Goal: Communication & Community: Answer question/provide support

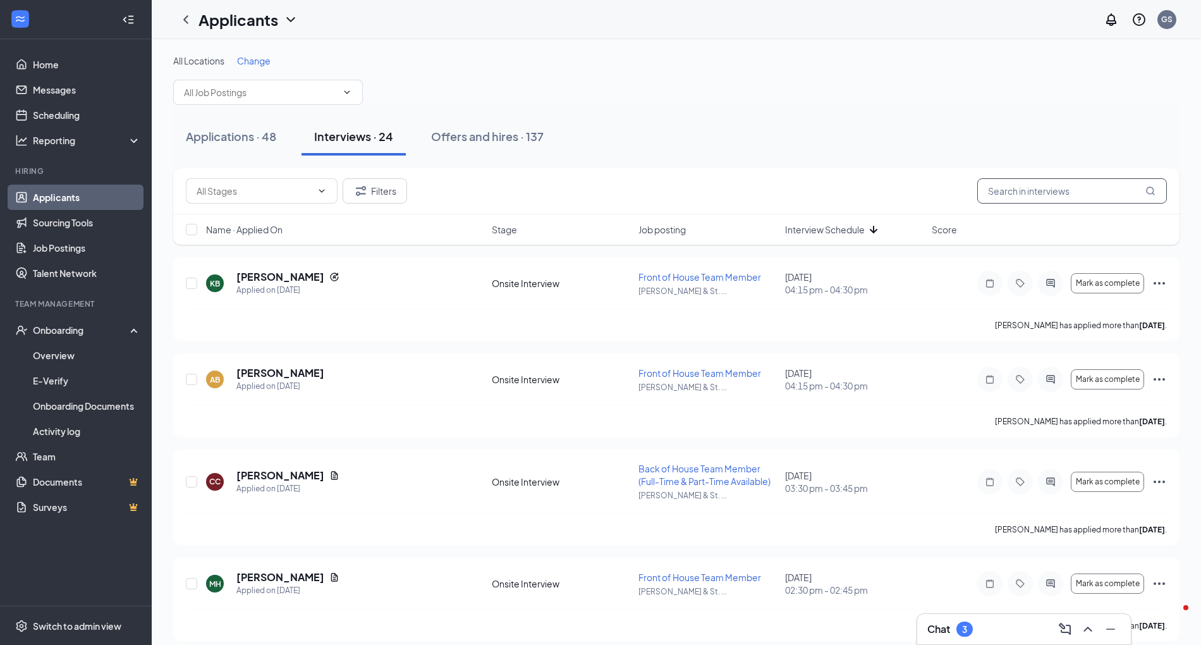
click at [1052, 178] on input "text" at bounding box center [1072, 190] width 190 height 25
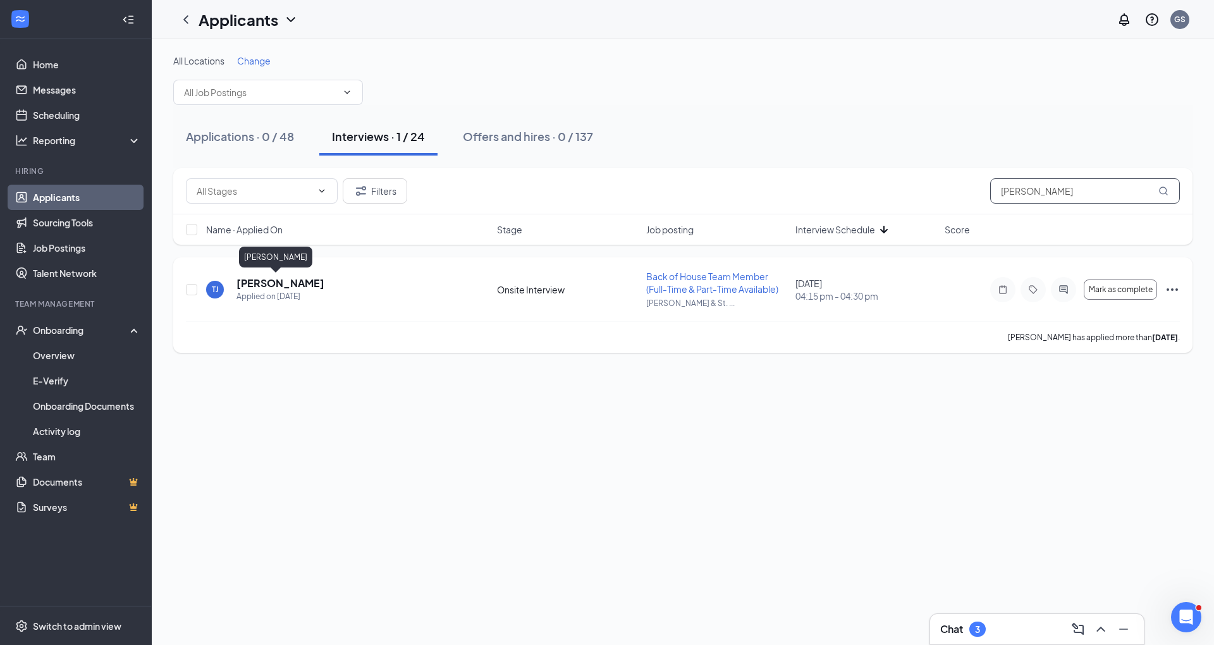
type input "[PERSON_NAME]"
click at [268, 276] on h5 "[PERSON_NAME]" at bounding box center [280, 283] width 88 height 14
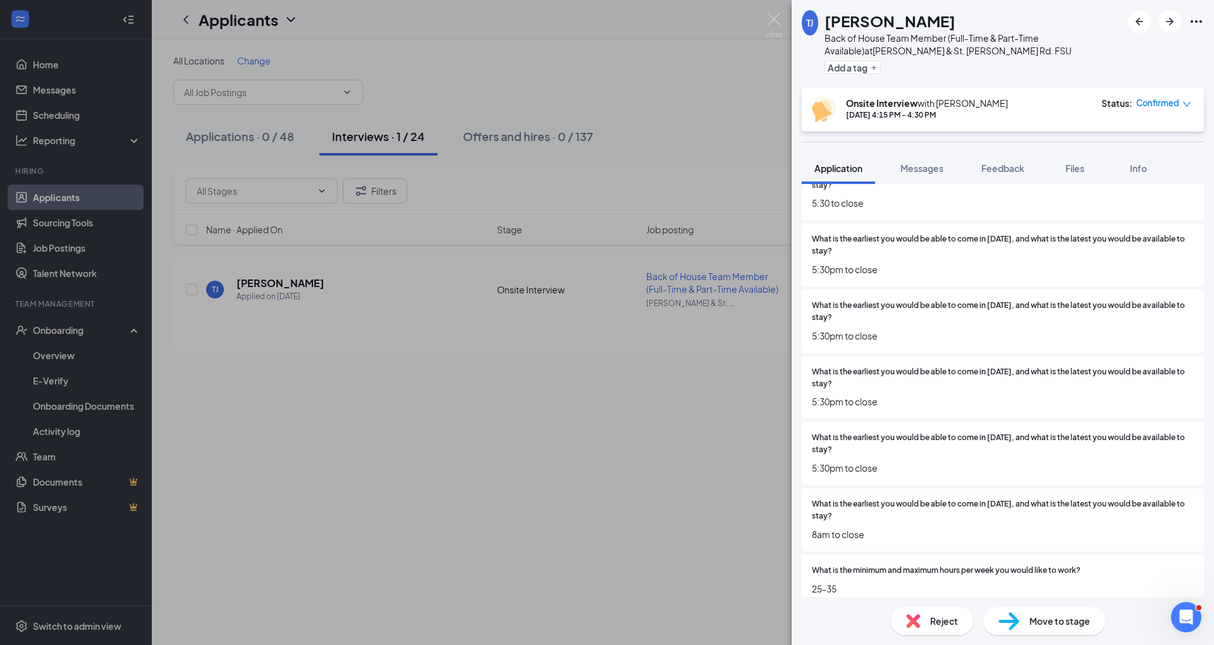
scroll to position [1070, 0]
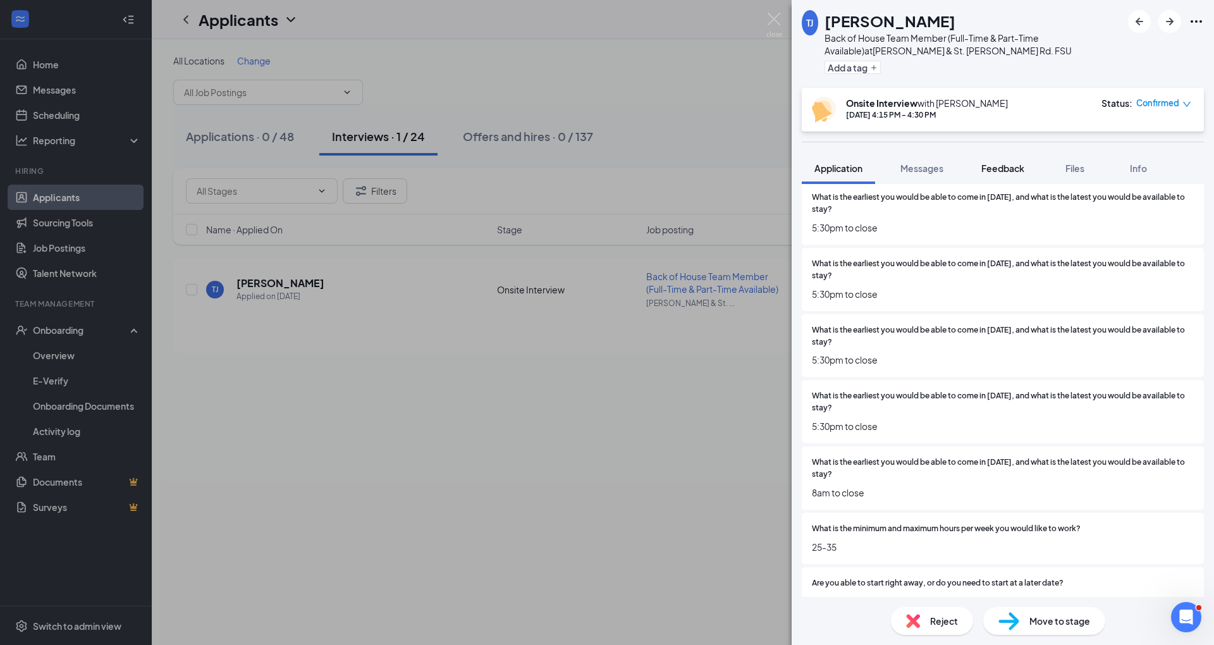
click at [1004, 171] on span "Feedback" at bounding box center [1002, 167] width 43 height 11
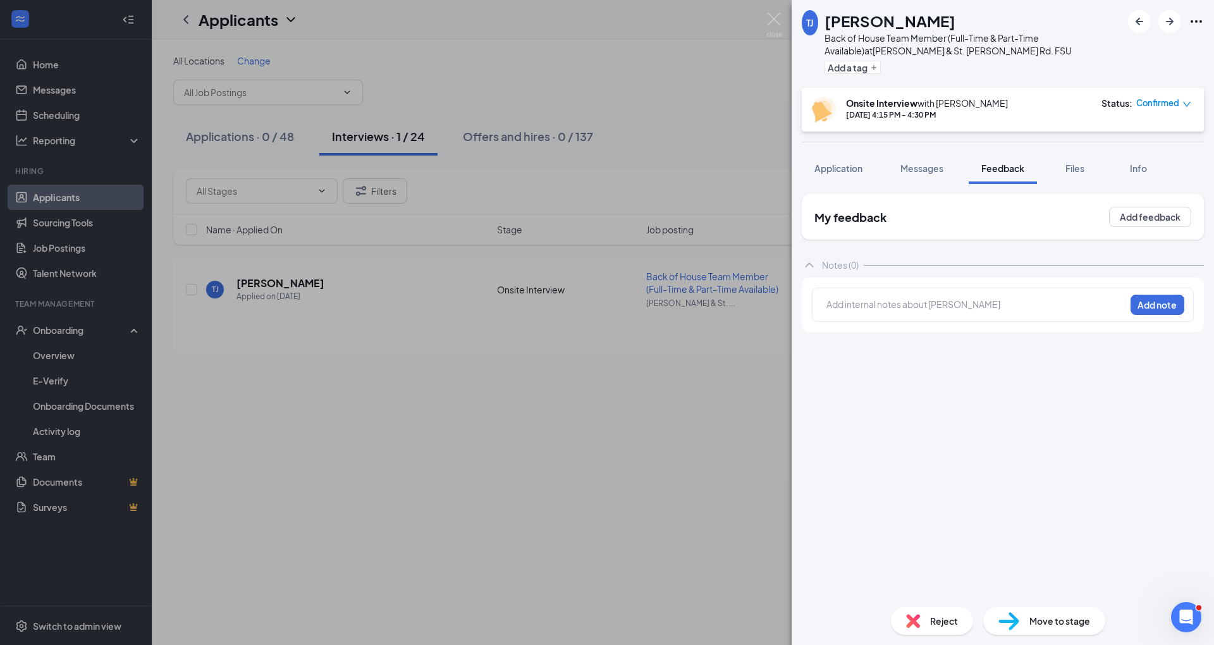
click at [1156, 205] on div "My feedback Add feedback" at bounding box center [1003, 217] width 402 height 46
click at [1119, 239] on div "My feedback Add feedback" at bounding box center [1003, 217] width 402 height 46
click at [1158, 224] on button "Add feedback" at bounding box center [1150, 217] width 82 height 20
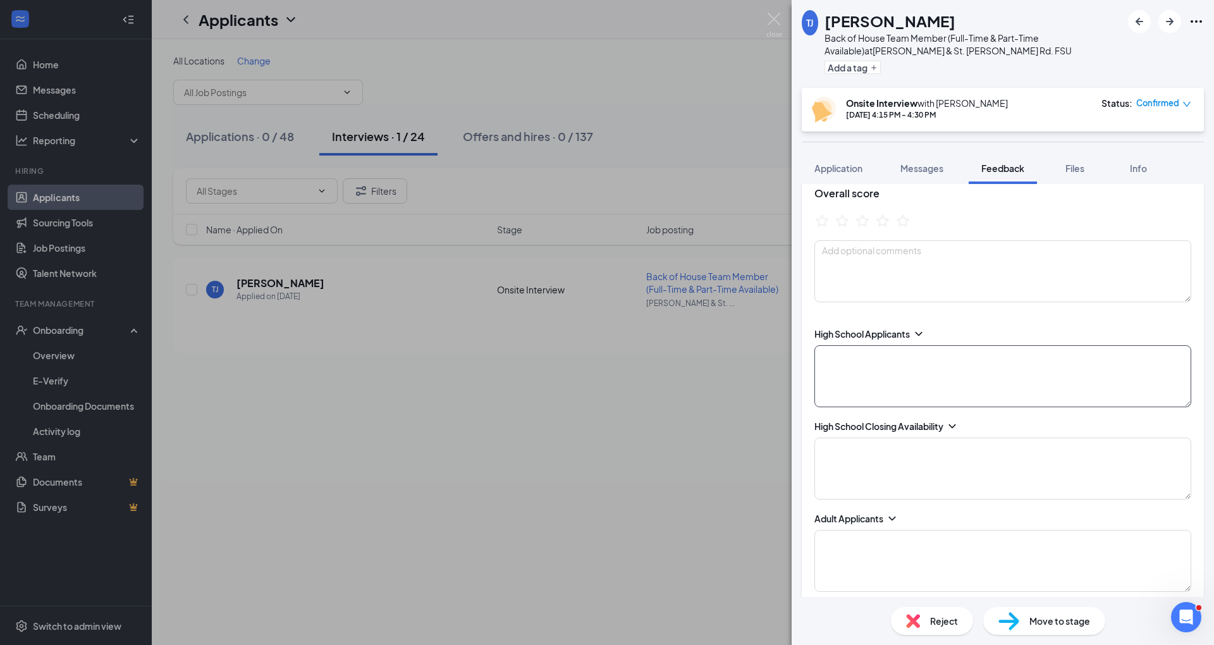
scroll to position [59, 0]
click at [862, 444] on textarea at bounding box center [1002, 465] width 377 height 62
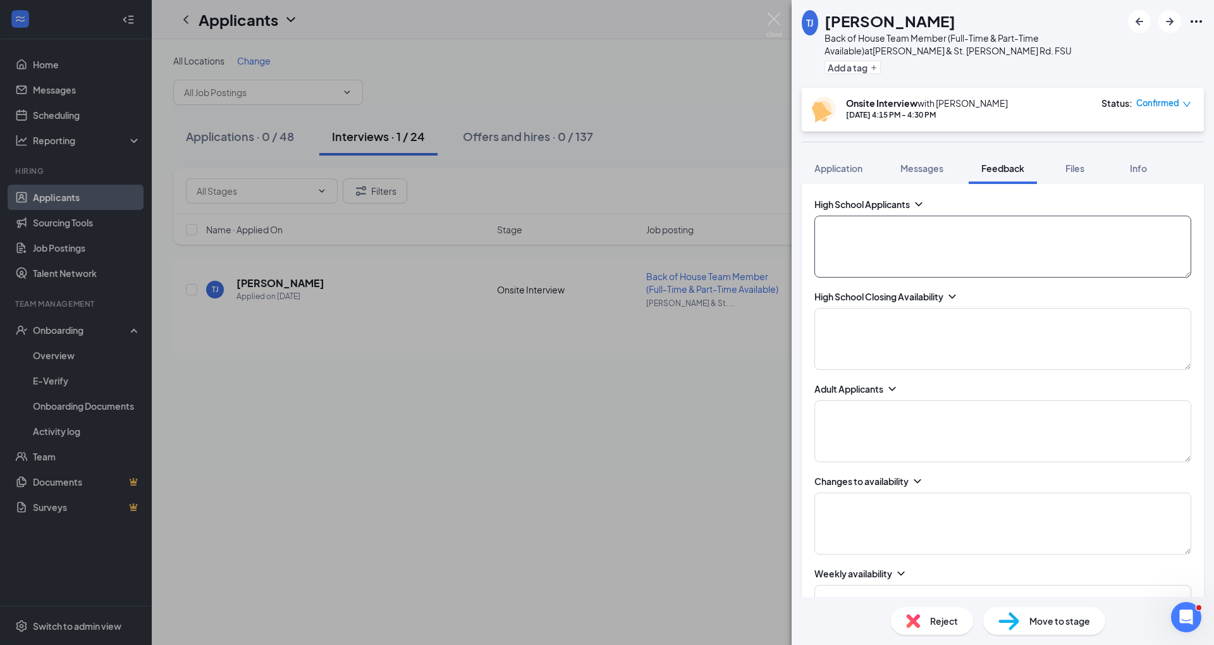
click at [862, 252] on textarea at bounding box center [1002, 247] width 377 height 62
type textarea "N/A"
click at [851, 322] on textarea at bounding box center [1002, 339] width 377 height 62
type textarea "N/A"
click at [862, 396] on div "Adult Applicants" at bounding box center [1002, 422] width 377 height 80
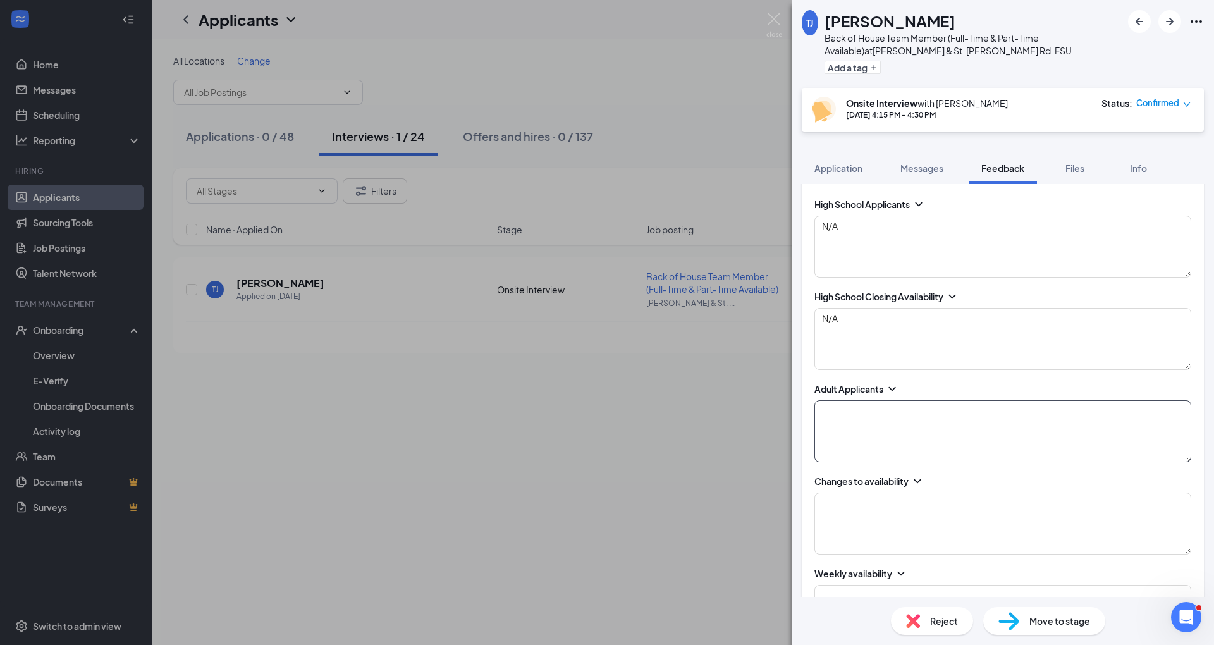
click at [857, 415] on textarea at bounding box center [1002, 431] width 377 height 62
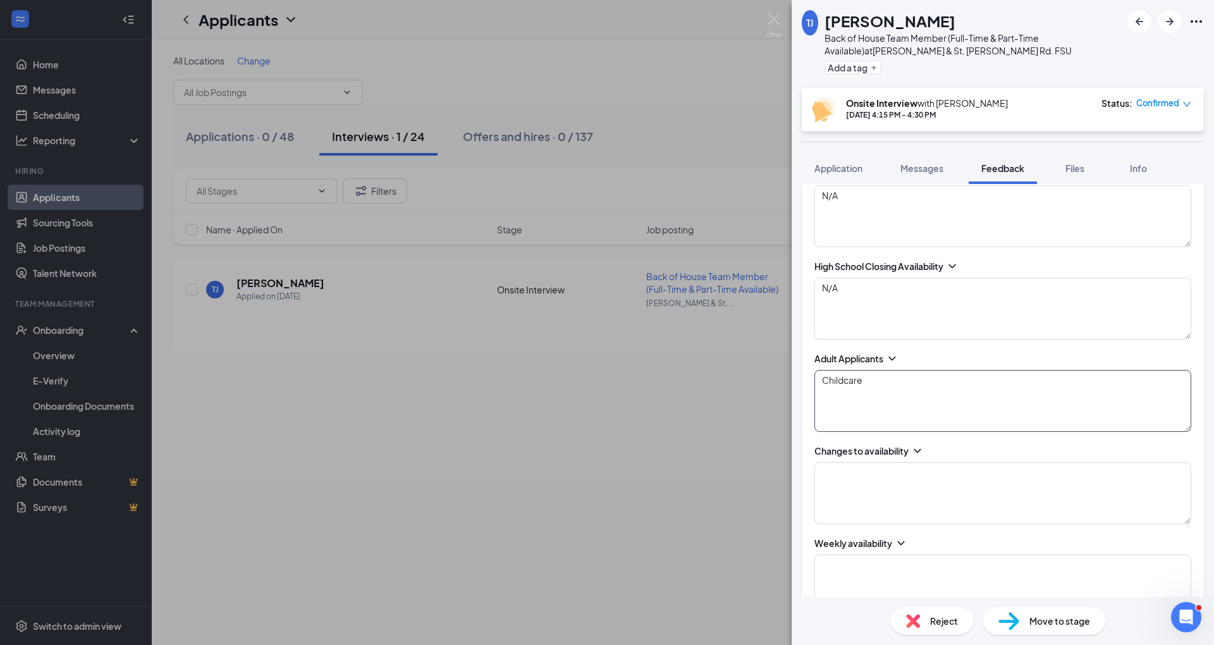
scroll to position [217, 0]
type textarea "Childcare"
click at [846, 461] on textarea at bounding box center [1002, 492] width 377 height 62
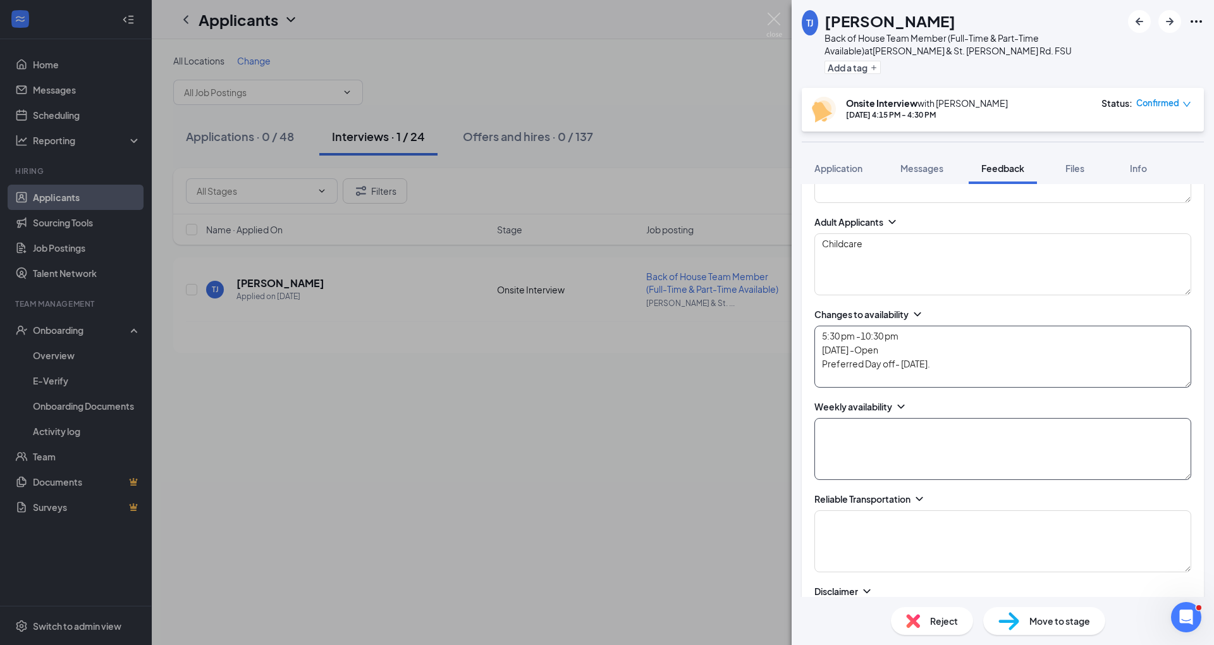
scroll to position [355, 0]
type textarea "5:30 pm -10:30 pm [DATE] -Open Preferred Day off- [DATE]."
click at [839, 470] on textarea at bounding box center [1002, 447] width 377 height 62
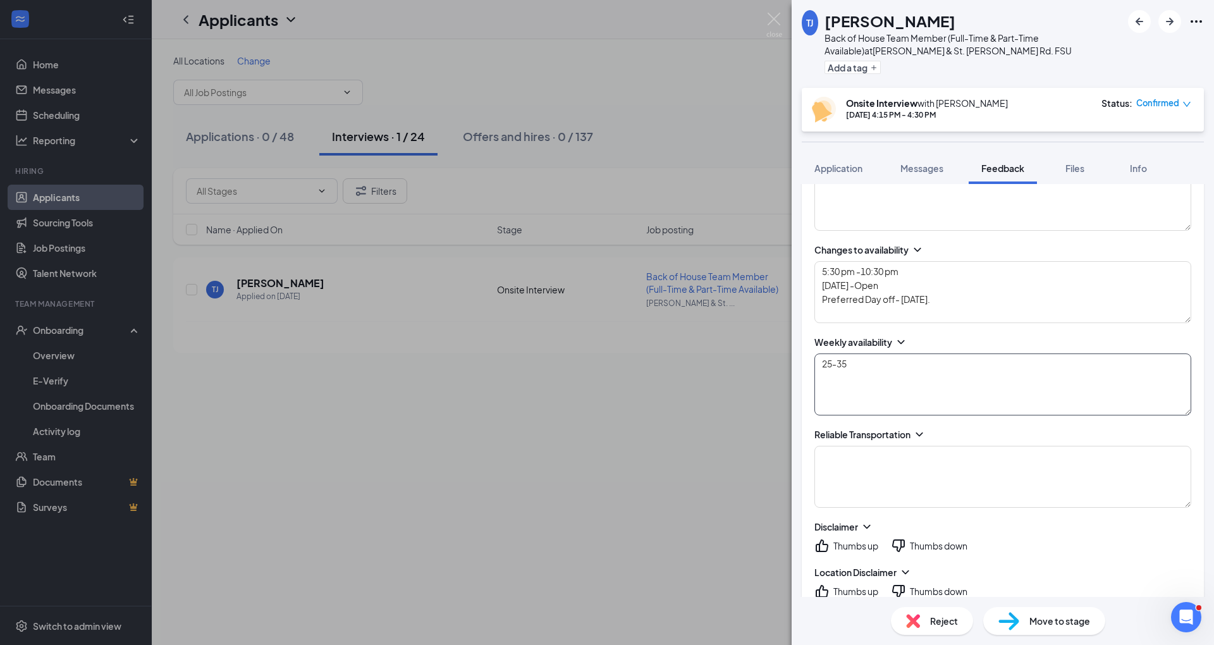
scroll to position [420, 0]
type textarea "25-35"
click at [839, 470] on textarea at bounding box center [1002, 473] width 377 height 62
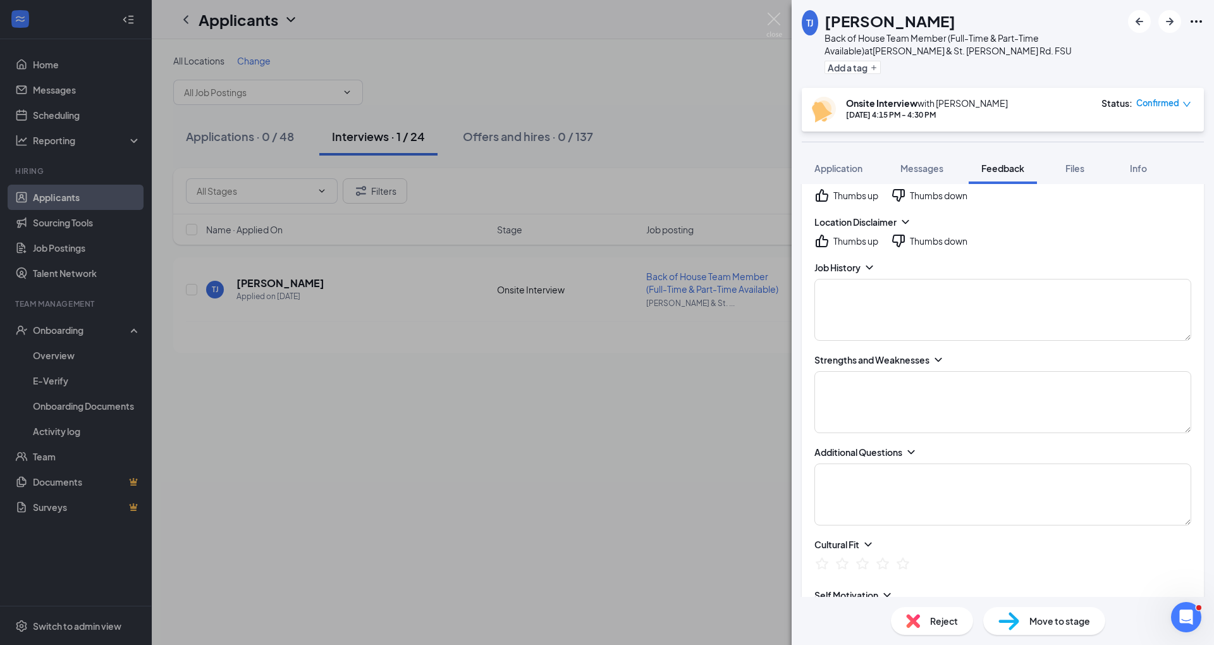
scroll to position [782, 0]
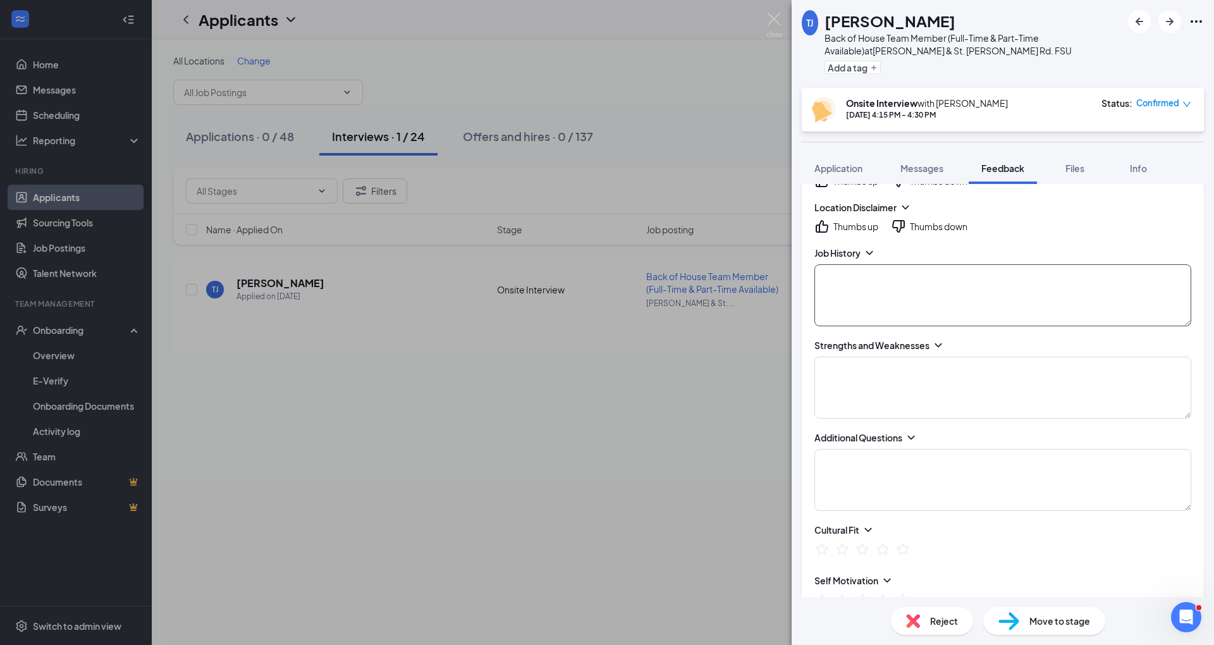
type textarea "Share a ride with boyfriend- 2 minutes."
click at [885, 277] on textarea at bounding box center [1002, 295] width 377 height 62
click at [923, 272] on textarea "16 - First job was Freddys, Five Guys, McDonalds" at bounding box center [1002, 295] width 377 height 62
click at [1049, 271] on textarea "16 - First job was [PERSON_NAME]'s, Five Guys, McDonalds" at bounding box center [1002, 295] width 377 height 62
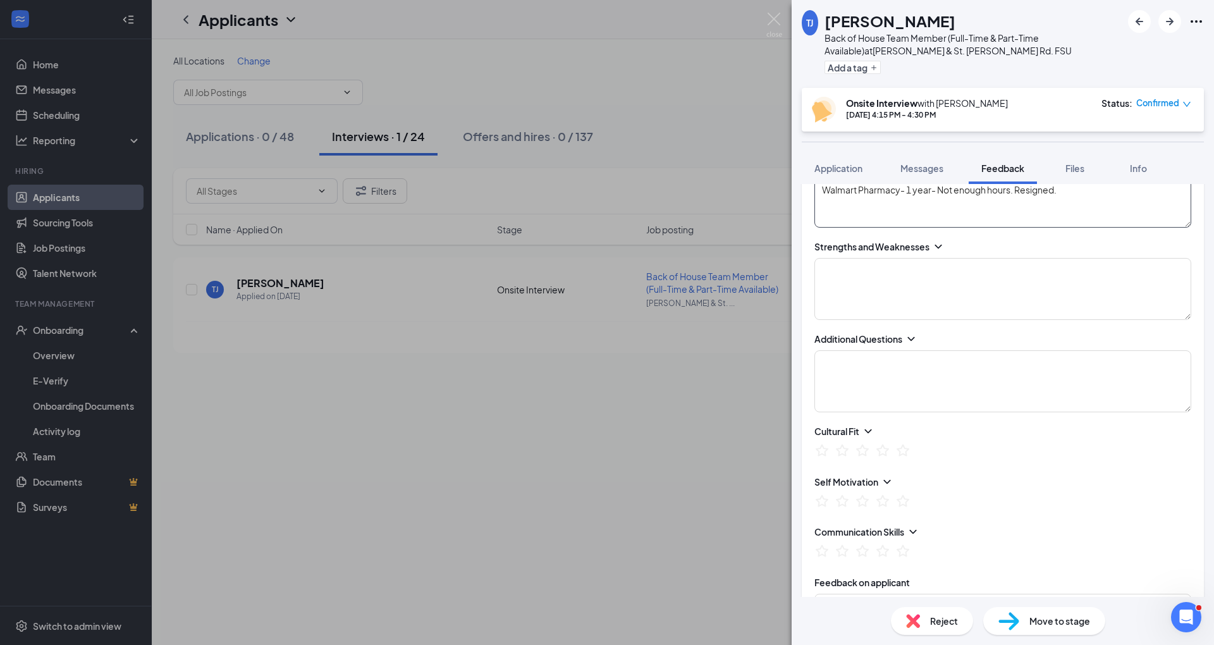
scroll to position [883, 0]
type textarea "16 - First job was [PERSON_NAME]'s, Five Guys, McDonalds Walmart Pharmacy- 1 ye…"
click at [924, 425] on div "Cultural Fit" at bounding box center [1002, 428] width 377 height 13
click at [865, 351] on textarea at bounding box center [1002, 379] width 377 height 62
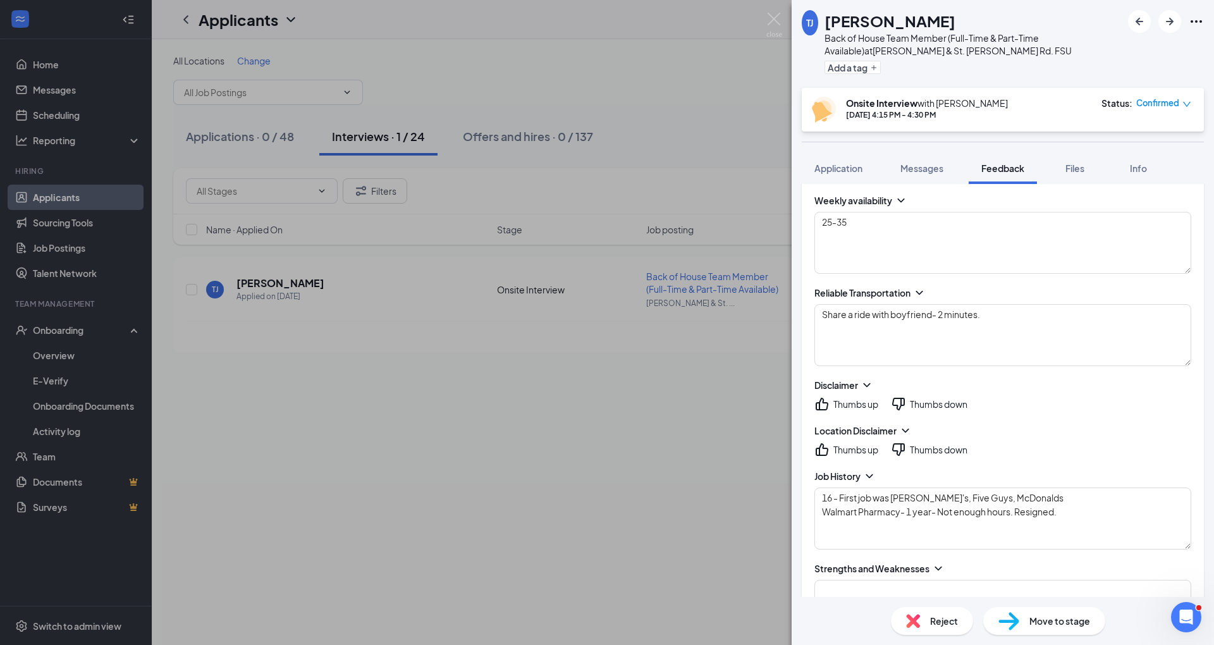
scroll to position [559, 0]
type textarea "Why CFA? [DEMOGRAPHIC_DATA] beliefs, feels like she could value to the company."
click at [836, 446] on div "Thumbs up" at bounding box center [855, 448] width 45 height 13
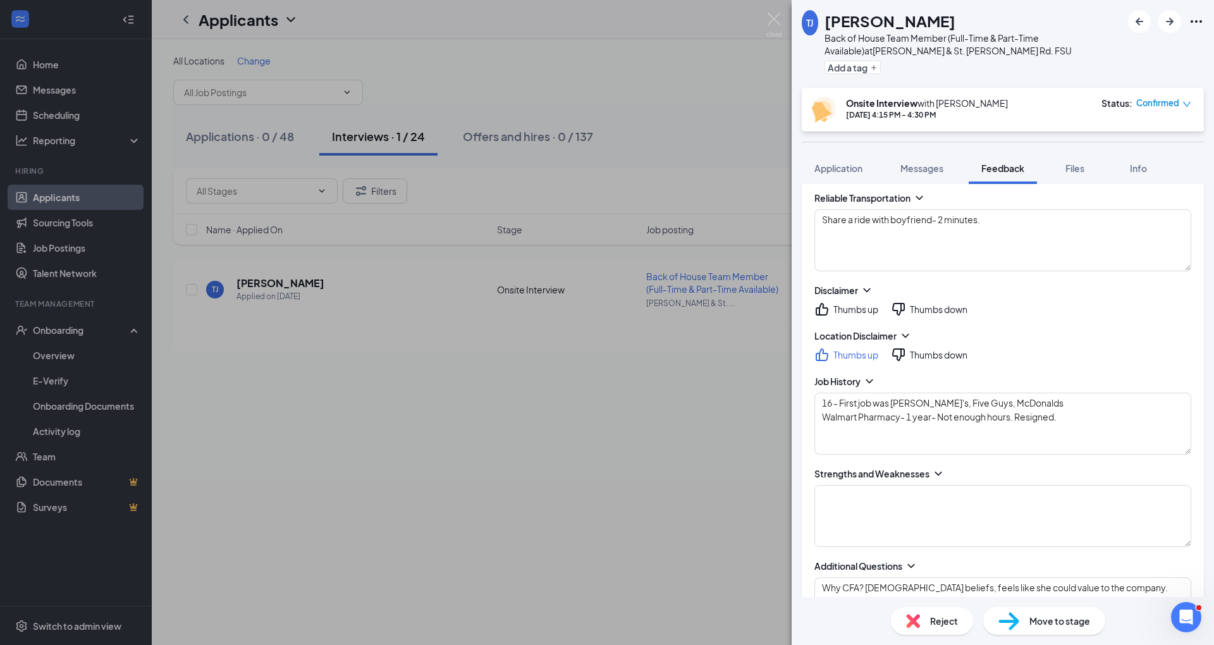
scroll to position [926, 0]
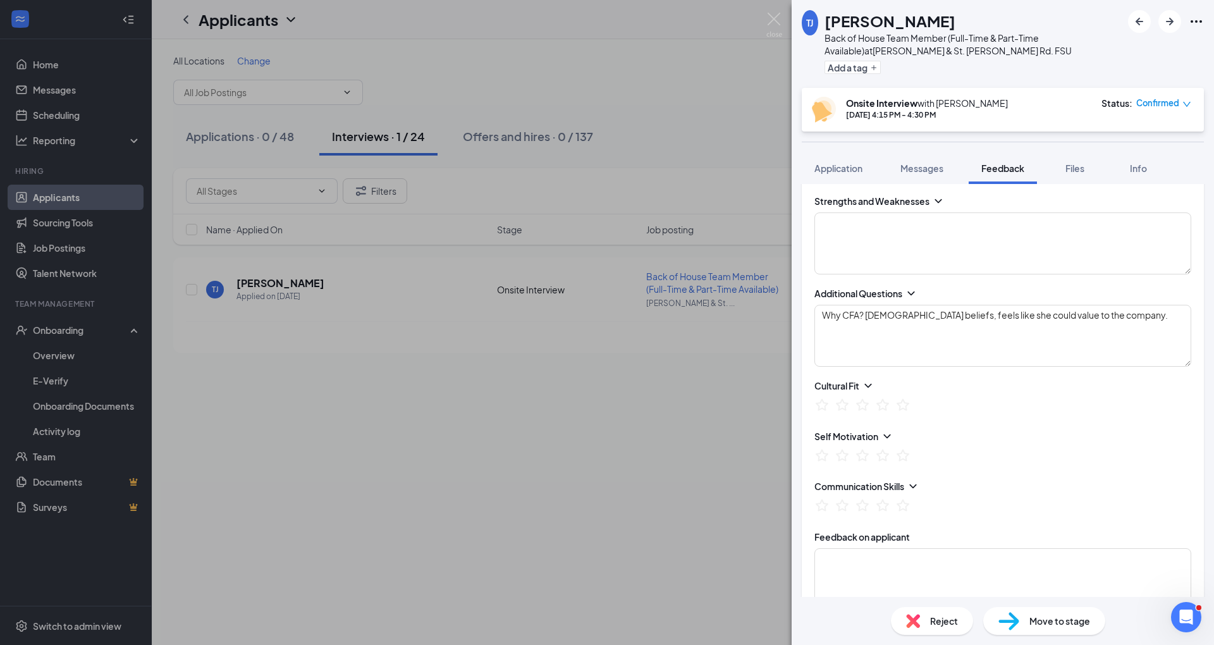
click at [913, 281] on div "High School Applicants N/A High School Closing Availability N/A Adult Applicant…" at bounding box center [1003, 40] width 402 height 1190
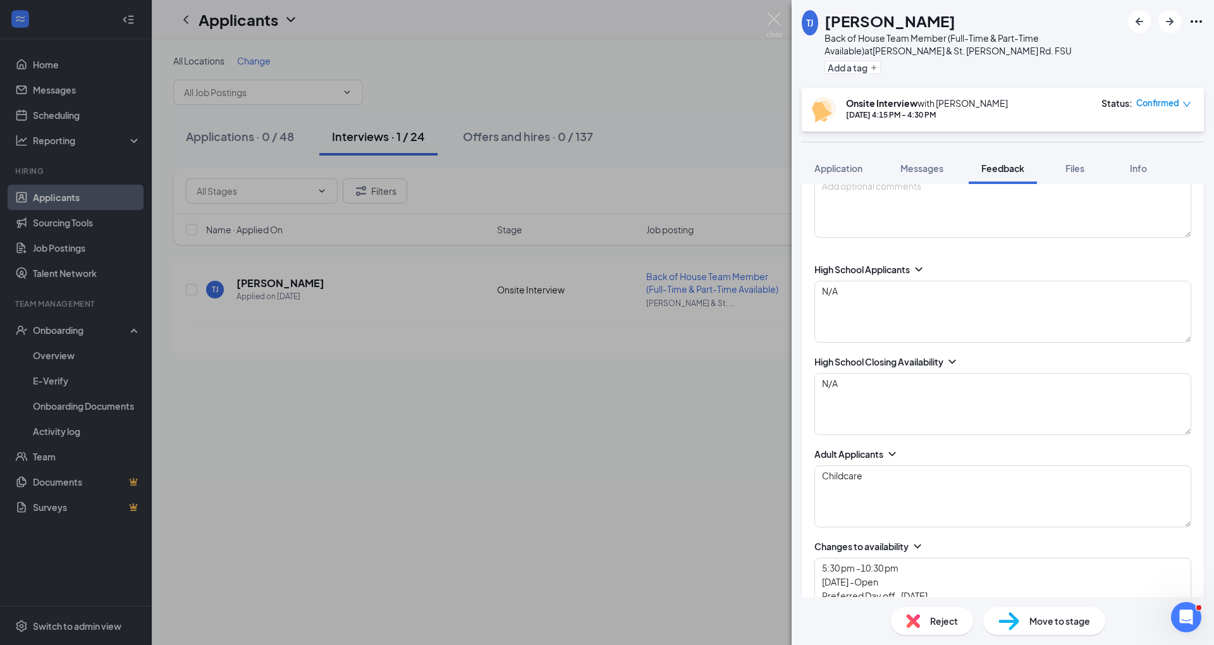
scroll to position [0, 0]
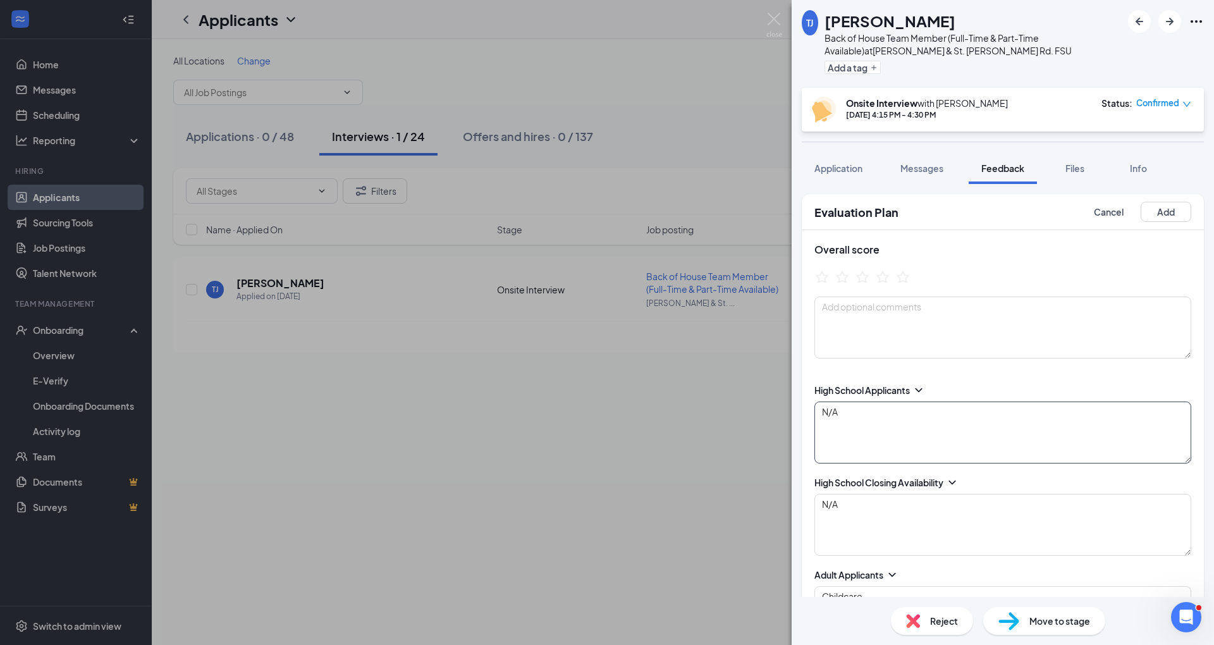
drag, startPoint x: 983, startPoint y: 423, endPoint x: 710, endPoint y: 344, distance: 284.3
click at [710, 344] on div "[PERSON_NAME] [PERSON_NAME] Back of House Team Member (Full-Time & Part-Time Av…" at bounding box center [607, 322] width 1214 height 645
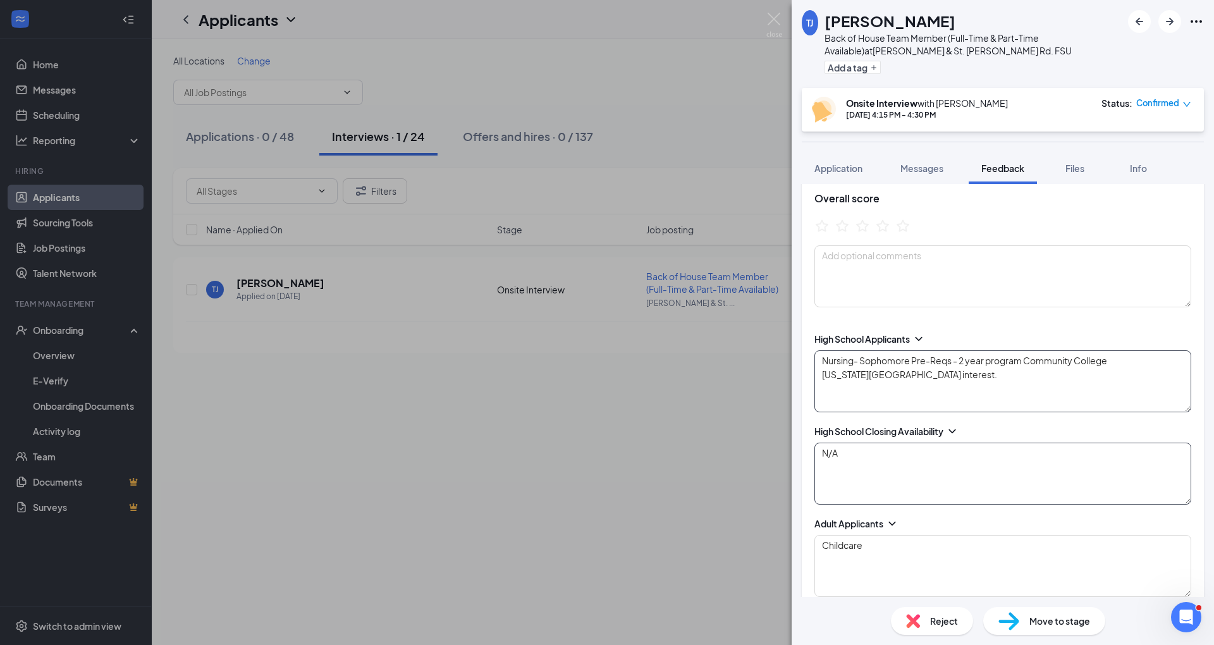
type textarea "Nursing- Sophomore Pre-Reqs - 2 year program Community College [US_STATE][GEOGR…"
click at [954, 458] on textarea "N/A" at bounding box center [1002, 473] width 377 height 62
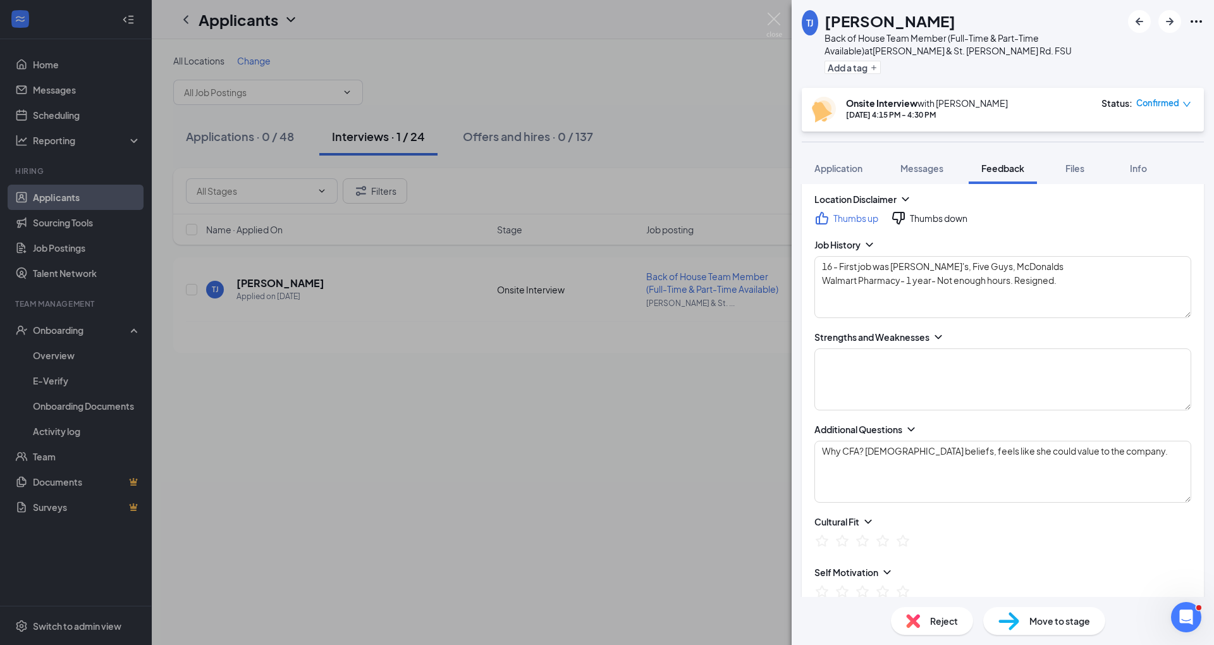
scroll to position [784, 0]
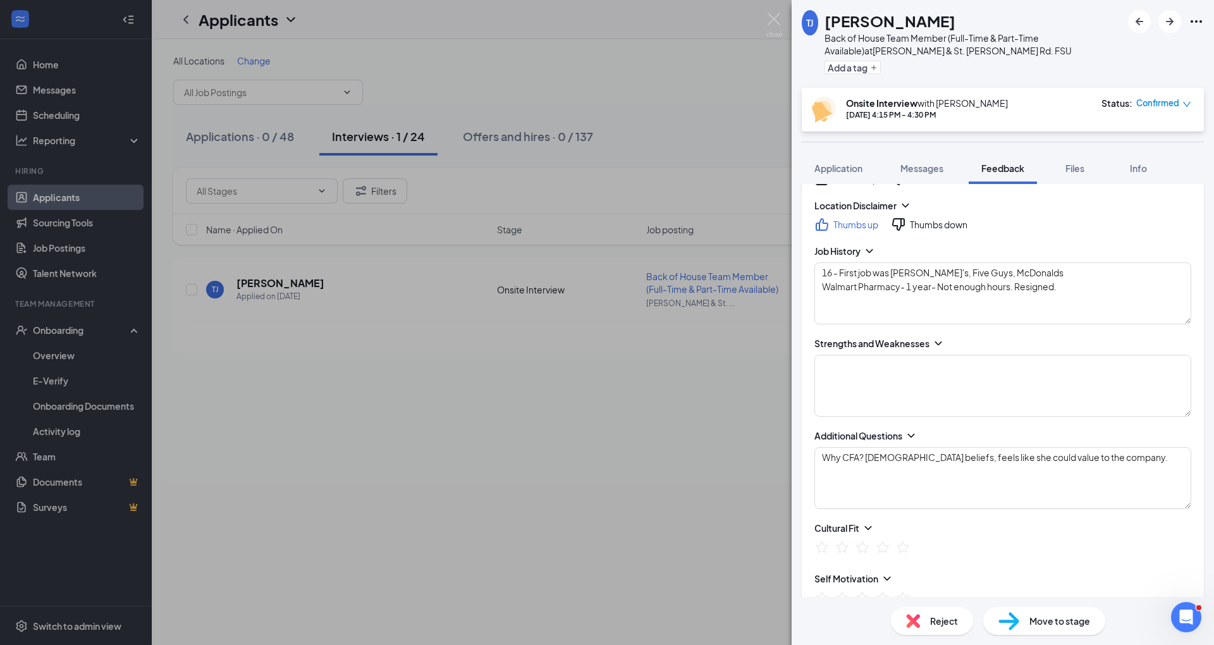
click at [845, 531] on div "Cultural Fit" at bounding box center [1002, 539] width 377 height 37
click at [1135, 448] on textarea "Why CFA? [DEMOGRAPHIC_DATA] beliefs, feels like she could value to the company." at bounding box center [1002, 478] width 377 height 62
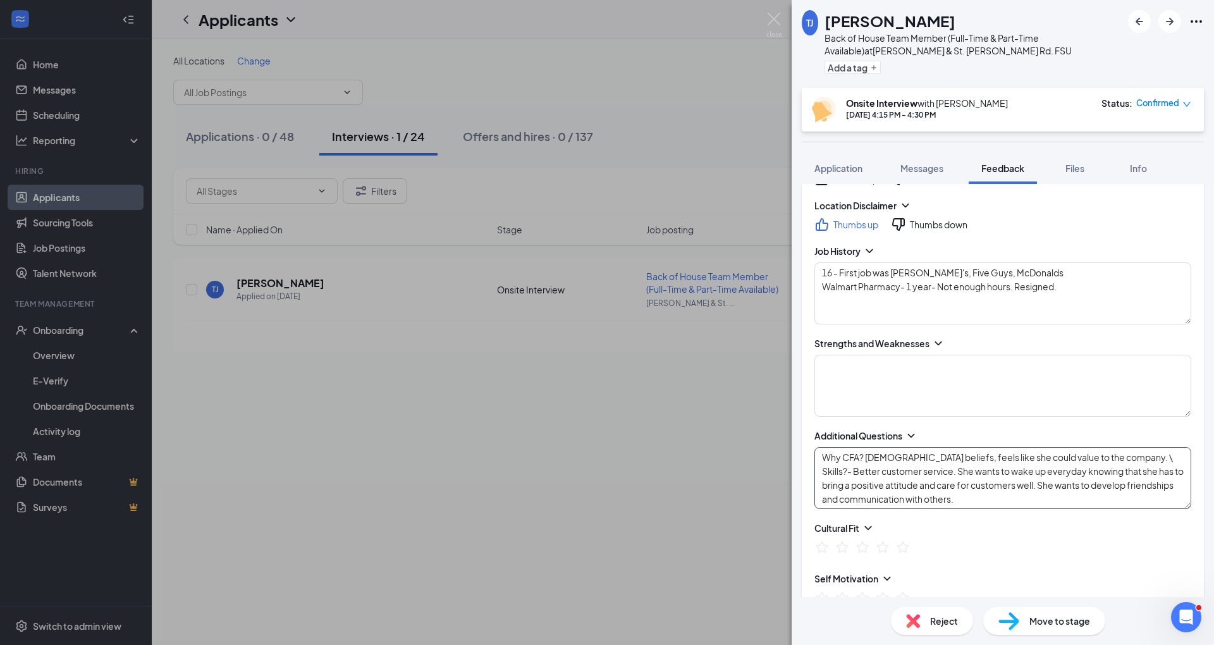
click at [1130, 447] on textarea "Why CFA? [DEMOGRAPHIC_DATA] beliefs, feels like she could value to the company.…" at bounding box center [1002, 478] width 377 height 62
click at [1086, 493] on textarea "Why CFA? [DEMOGRAPHIC_DATA] beliefs, feels like she could value to the company.…" at bounding box center [1002, 478] width 377 height 62
click at [1104, 504] on textarea "Why CFA? [DEMOGRAPHIC_DATA] beliefs, feels like she could value to the company.…" at bounding box center [1002, 478] width 377 height 62
click at [1125, 493] on textarea "Why CFA? [DEMOGRAPHIC_DATA] beliefs, feels like she could value to the company.…" at bounding box center [1002, 478] width 377 height 62
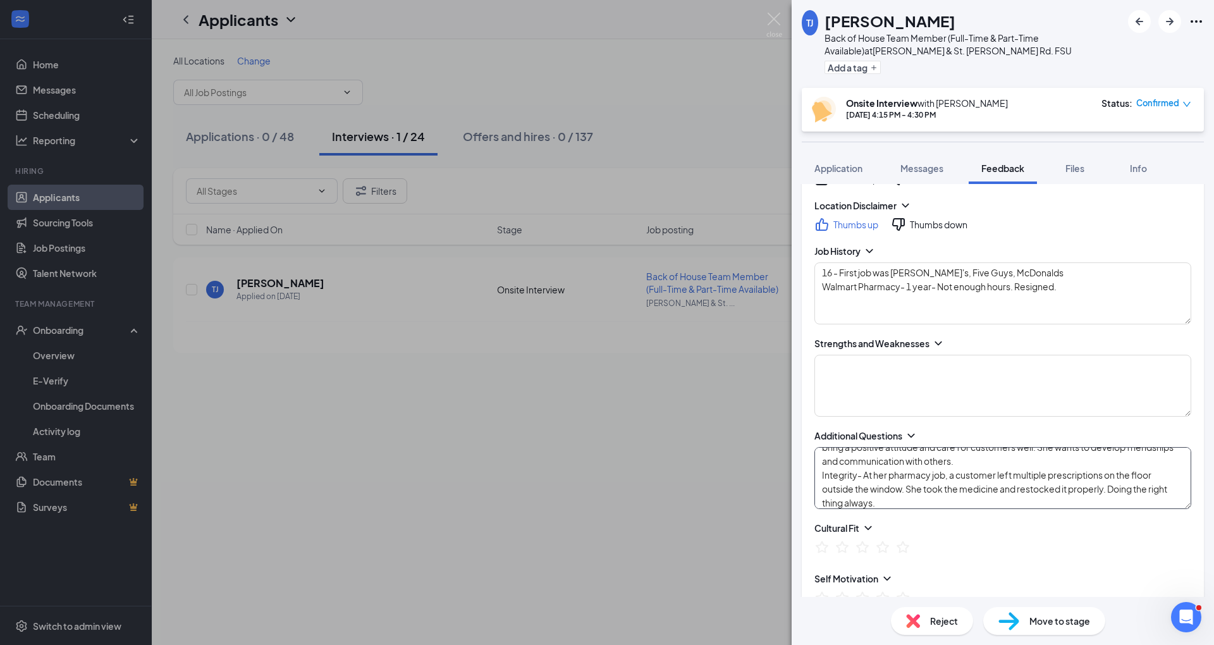
scroll to position [0, 0]
type textarea "Why CFA? [DEMOGRAPHIC_DATA] beliefs, feels like she could value to the company.…"
click at [987, 418] on div "High School Applicants Nursing- Sophomore Pre-Reqs - 2 year program Community C…" at bounding box center [1003, 182] width 402 height 1190
click at [950, 391] on textarea at bounding box center [1002, 386] width 377 height 62
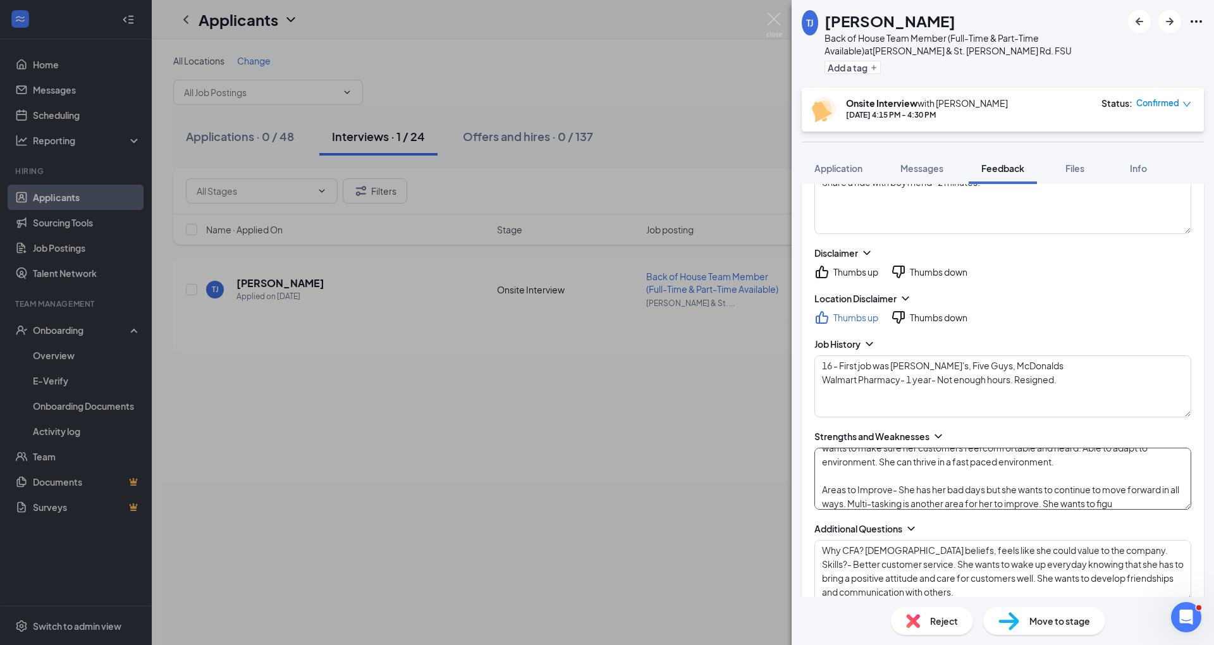
scroll to position [38, 0]
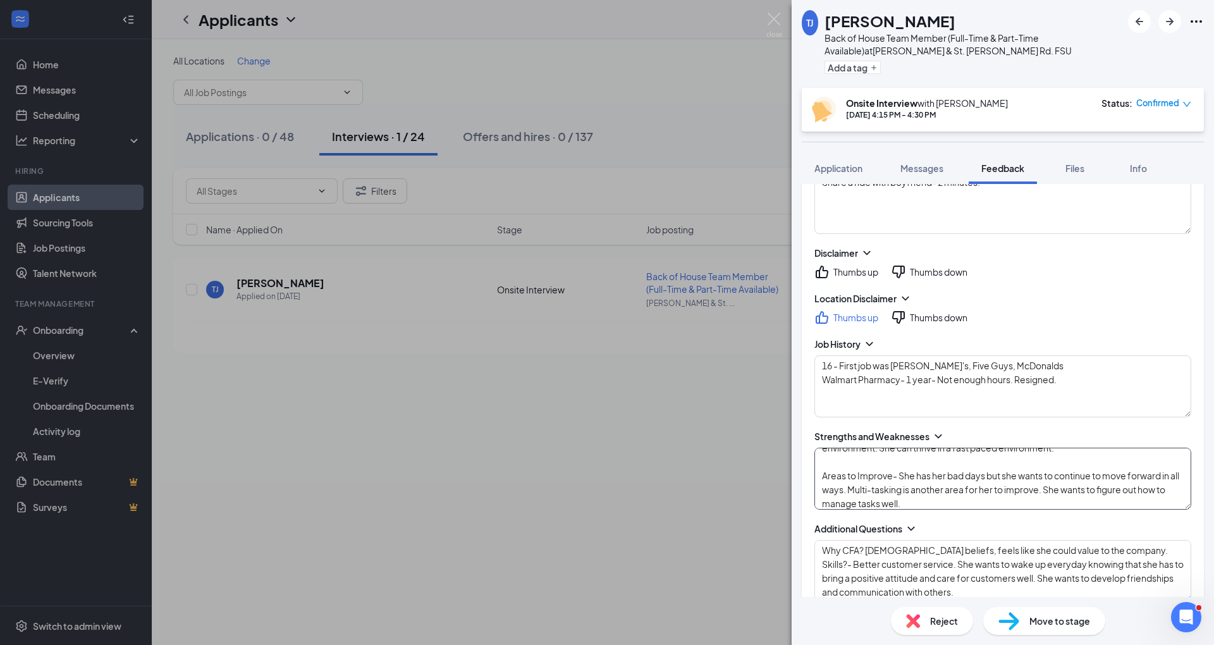
type textarea "Strengths- Friendliness. She feels like she can go above and beyond for a custo…"
click at [1007, 511] on div "High School Applicants Nursing- Sophomore Pre-Reqs - 2 year program Community C…" at bounding box center [1003, 275] width 402 height 1190
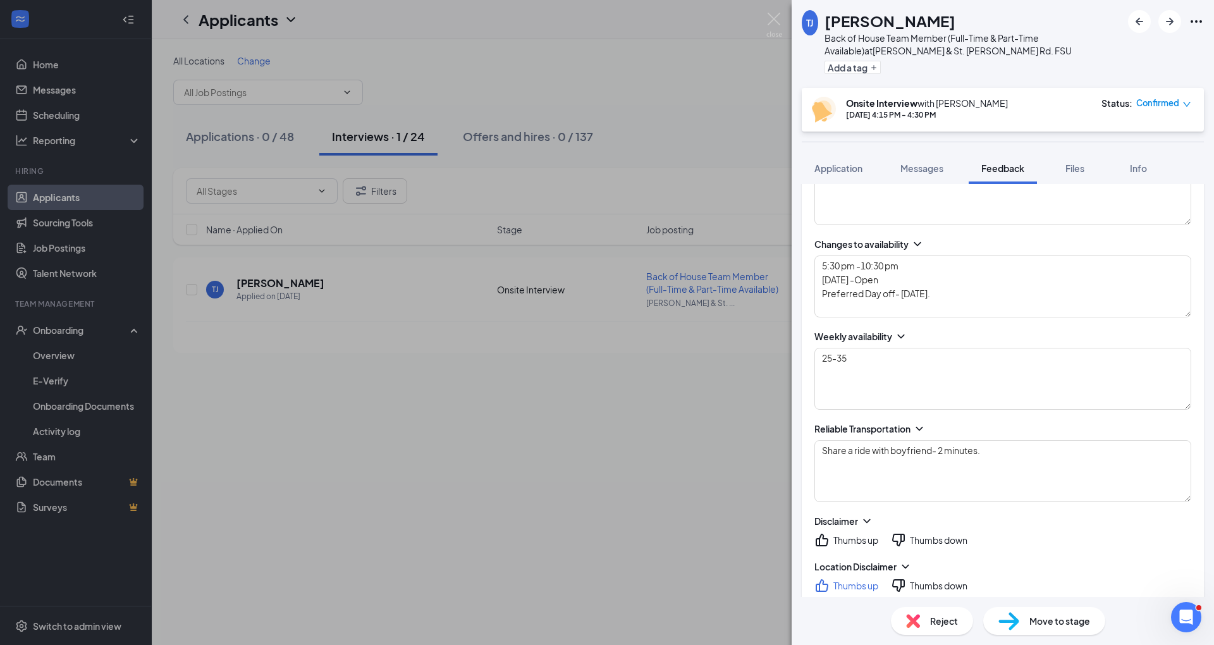
scroll to position [424, 0]
click at [863, 516] on icon "ChevronDown" at bounding box center [866, 520] width 13 height 13
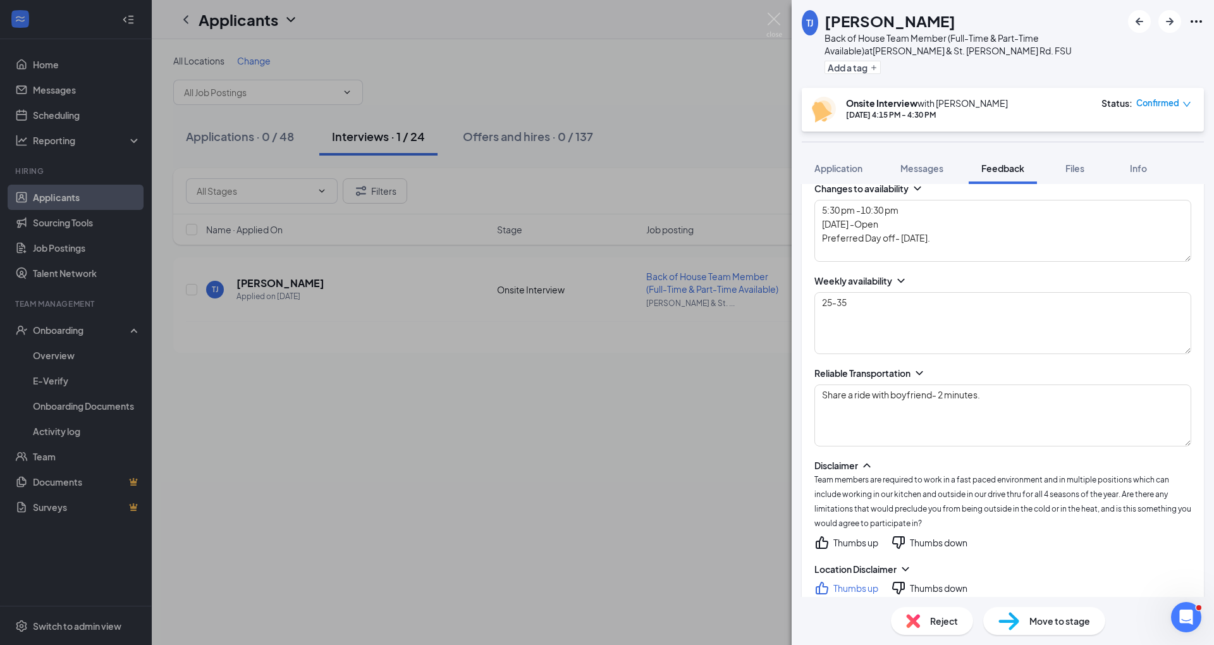
scroll to position [479, 0]
click at [827, 515] on span "Team members are required to work in a fast paced environment and in multiple p…" at bounding box center [1002, 500] width 377 height 53
click at [825, 539] on icon "ThumbsUp" at bounding box center [821, 541] width 15 height 15
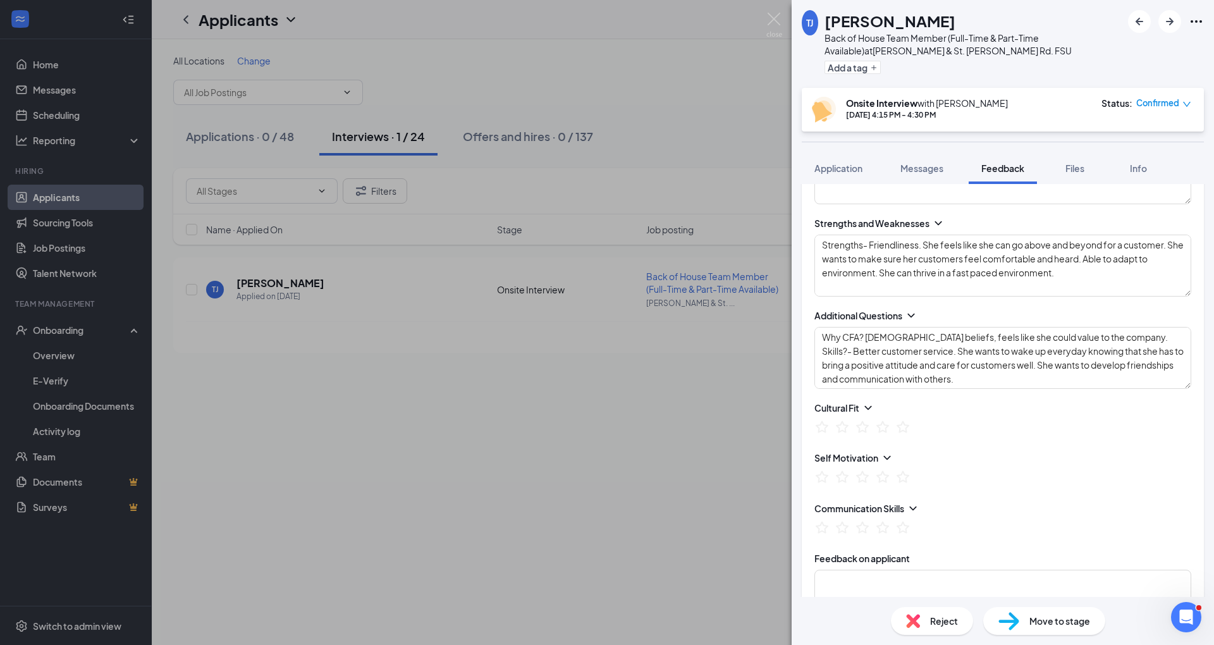
scroll to position [1109, 0]
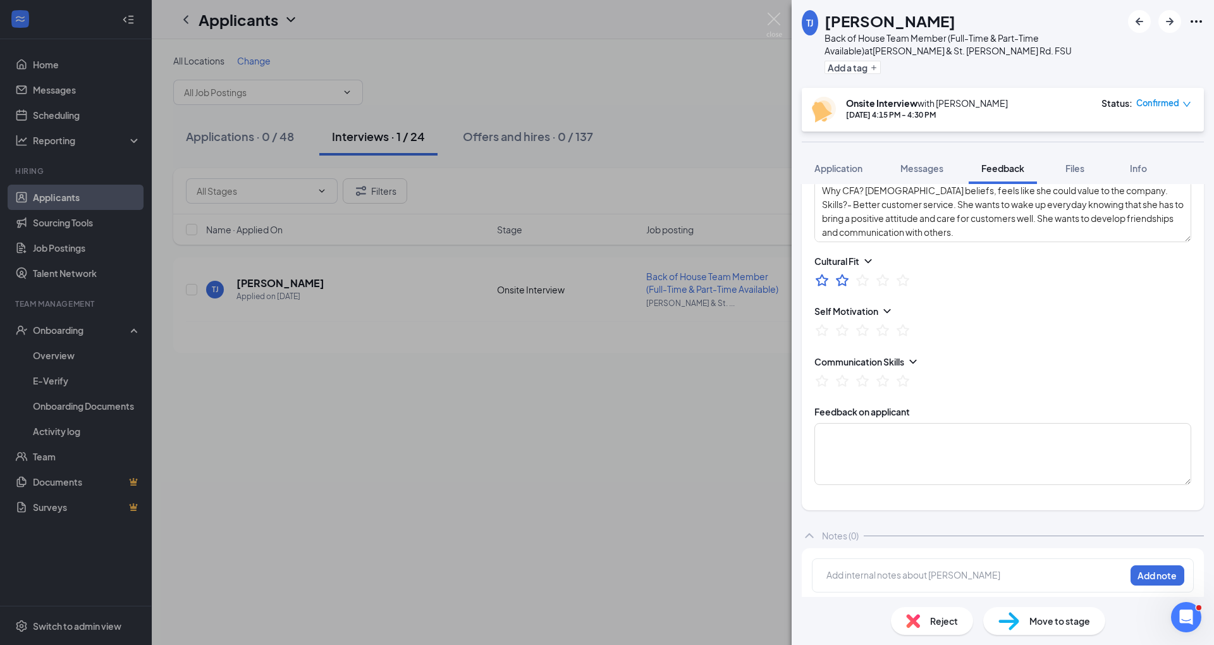
click at [853, 277] on ul at bounding box center [862, 282] width 96 height 20
click at [864, 286] on ul at bounding box center [862, 282] width 96 height 20
click at [862, 283] on ul at bounding box center [862, 282] width 96 height 20
click at [858, 276] on icon "StarBorder" at bounding box center [862, 279] width 14 height 13
click at [856, 326] on icon "StarBorder" at bounding box center [862, 330] width 16 height 16
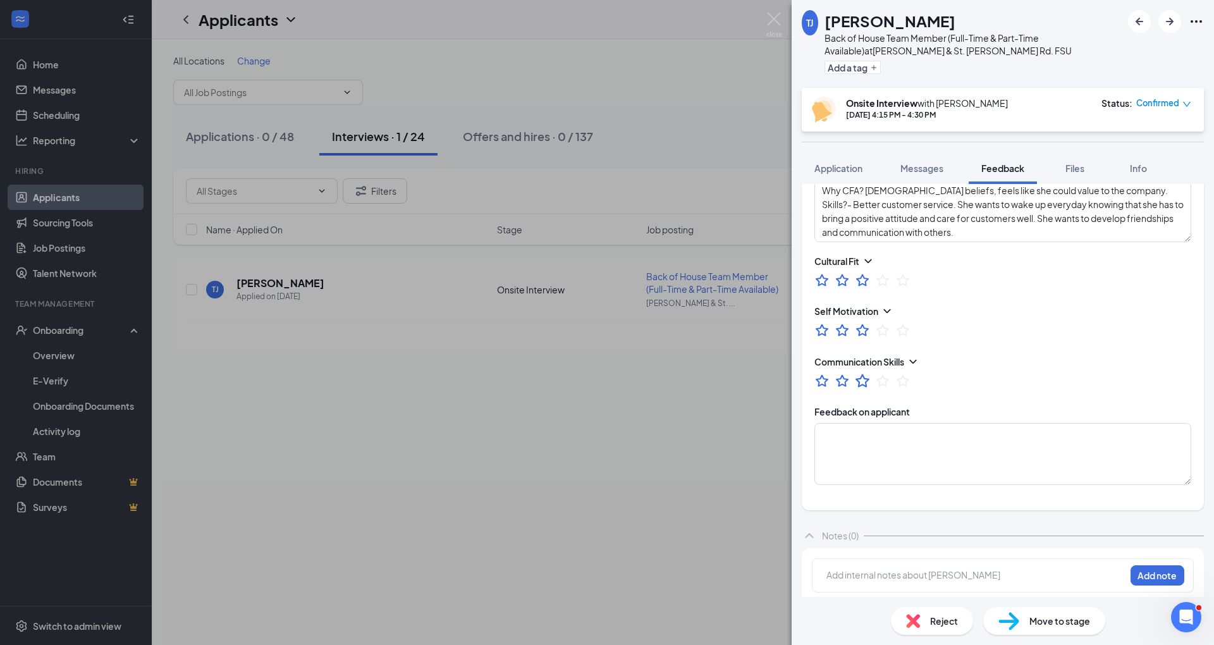
click at [862, 373] on icon "StarBorder" at bounding box center [862, 380] width 16 height 16
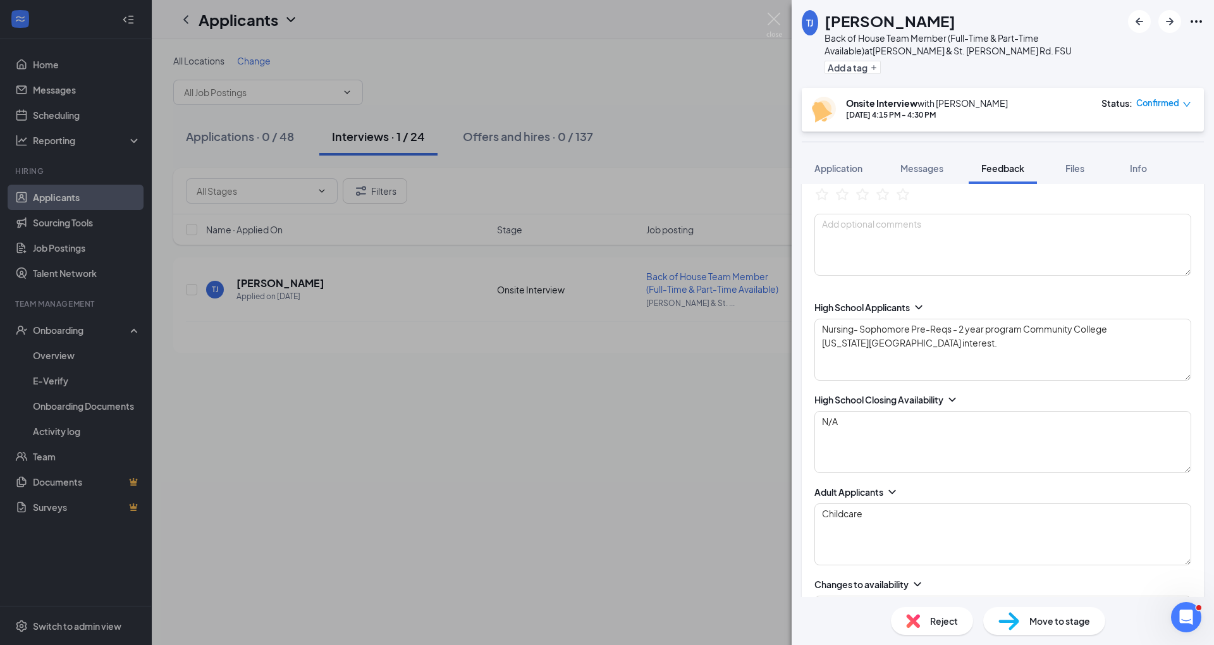
scroll to position [0, 0]
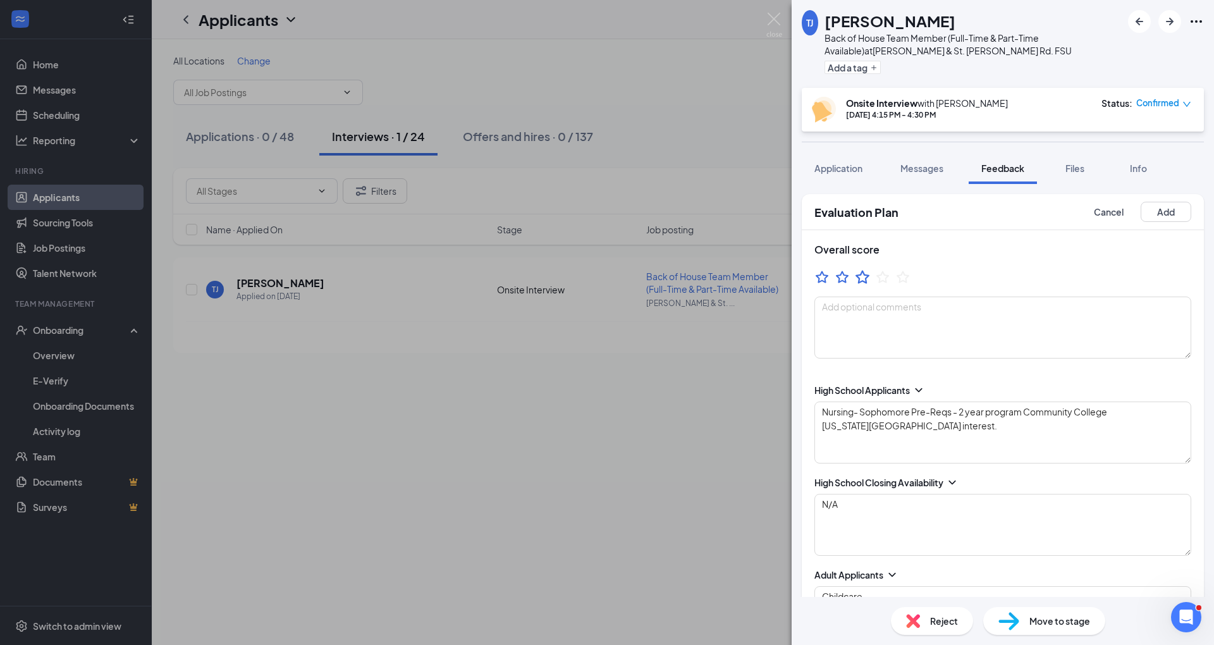
click at [866, 279] on icon "StarBorder" at bounding box center [862, 276] width 14 height 13
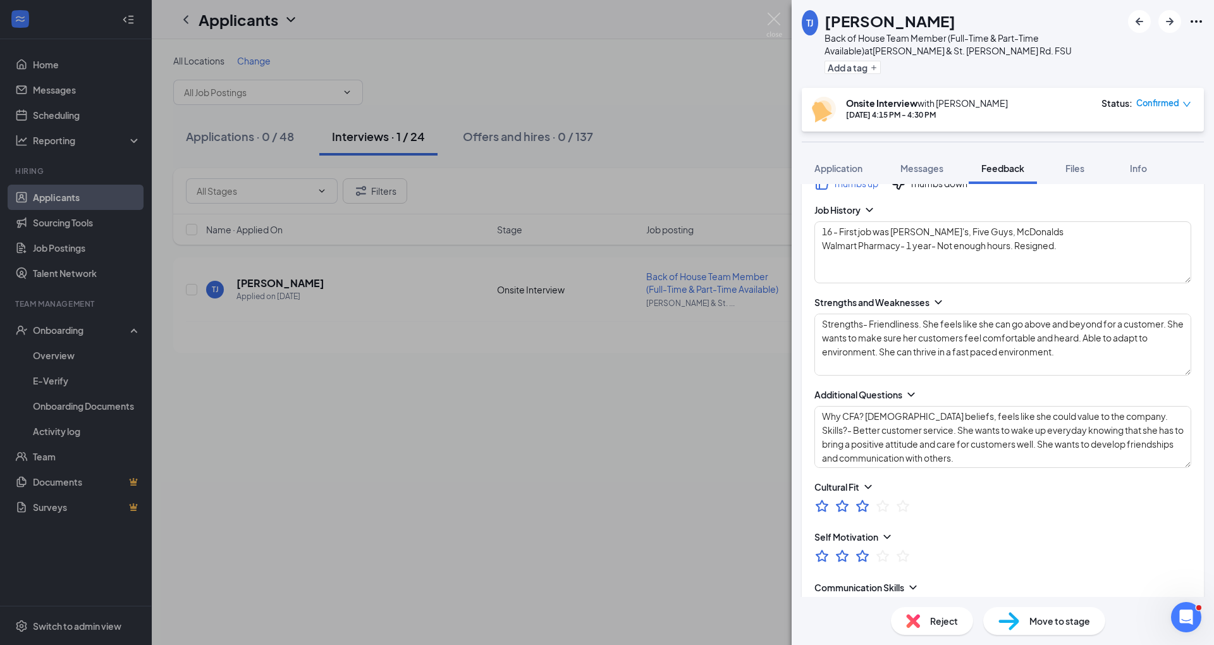
scroll to position [1109, 0]
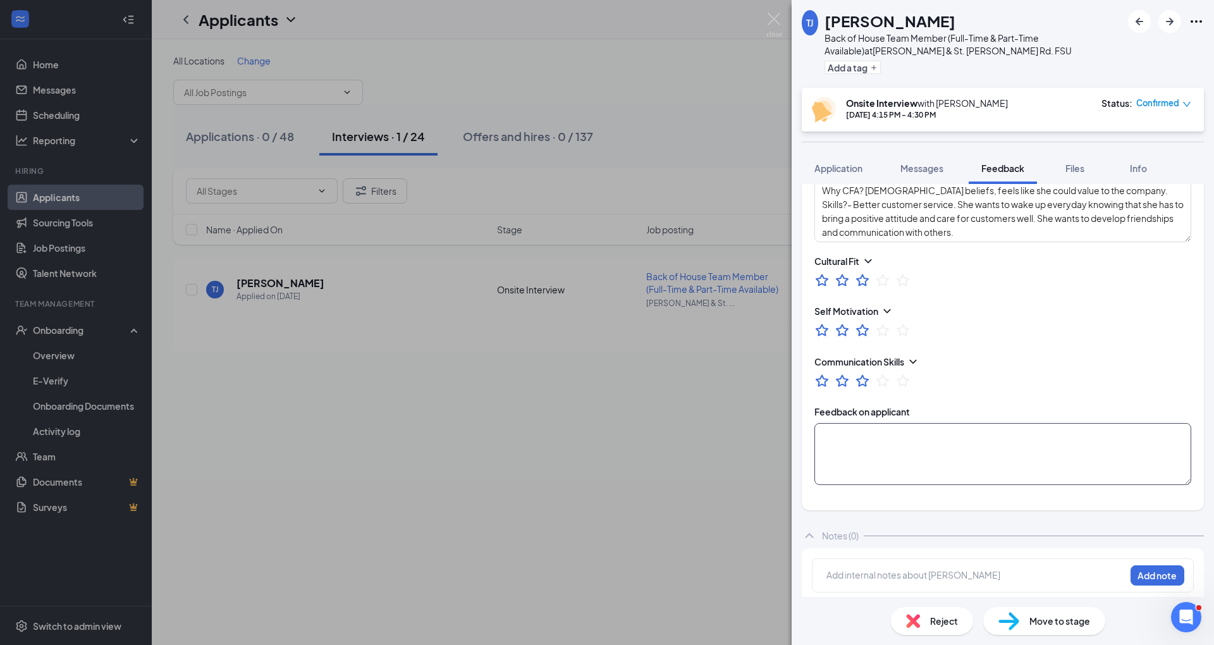
click at [948, 449] on textarea at bounding box center [1002, 454] width 377 height 62
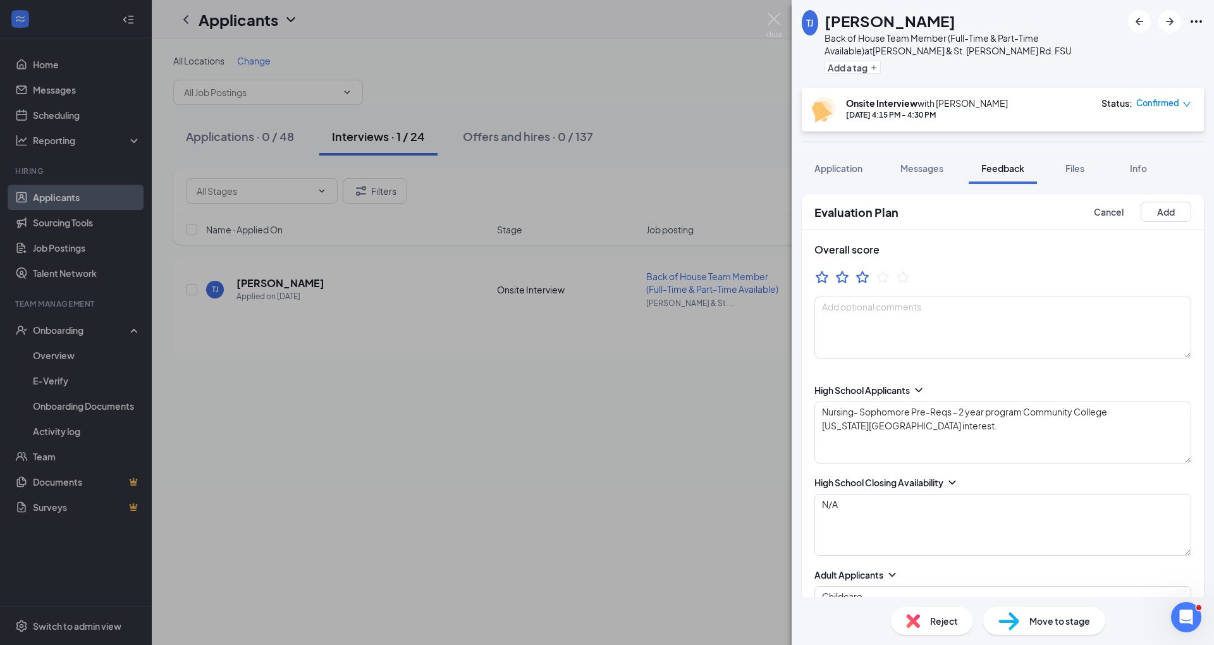
type textarea "She was a quality interview. She had difficulty listening without responding fi…"
click at [1151, 228] on div "Evaluation Plan Cancel Add" at bounding box center [1003, 212] width 402 height 36
click at [1148, 219] on button "Add" at bounding box center [1165, 212] width 51 height 20
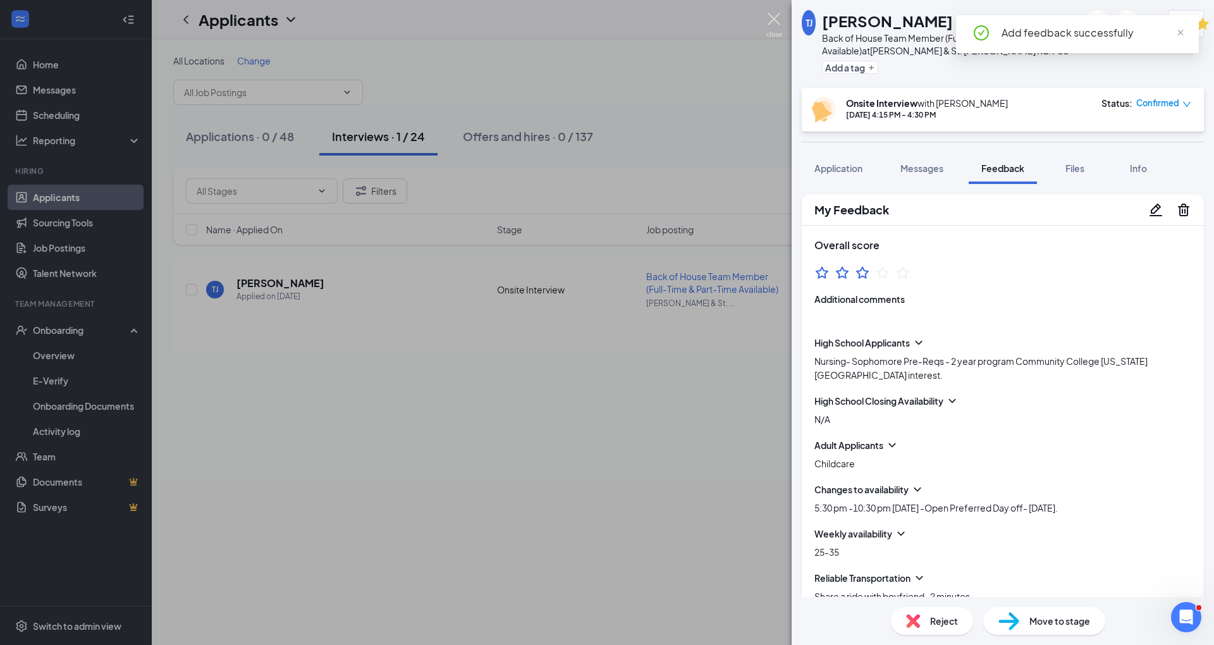
click at [774, 24] on img at bounding box center [774, 25] width 16 height 25
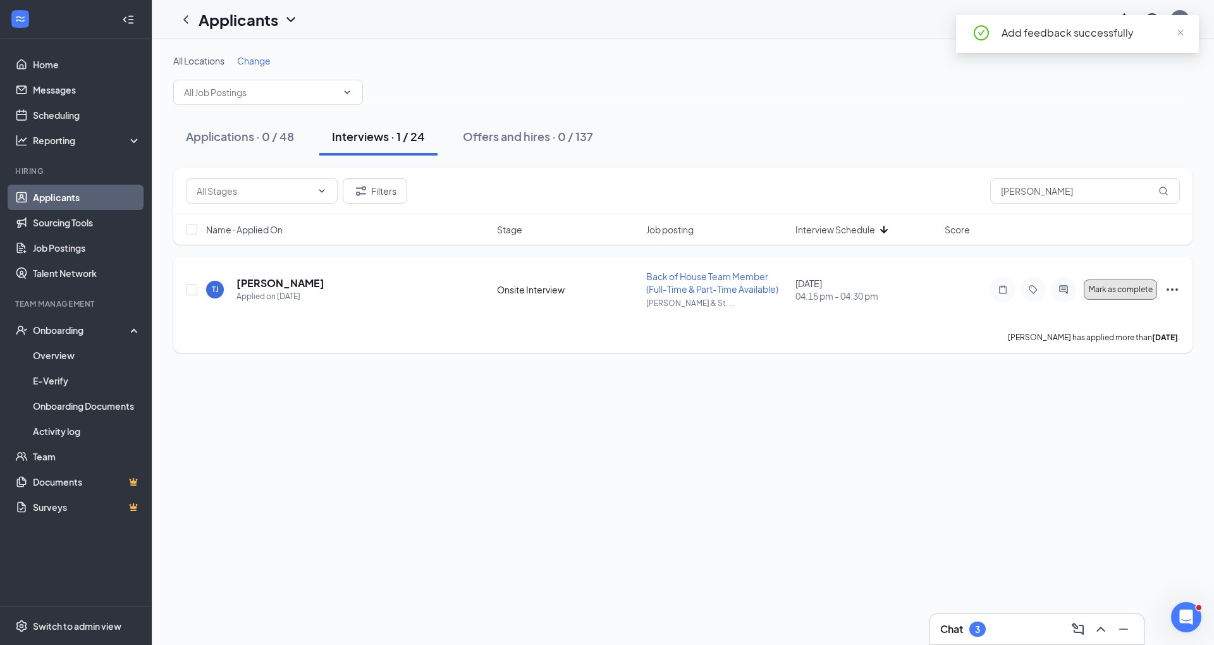
click at [1129, 282] on button "Mark as complete" at bounding box center [1119, 289] width 73 height 20
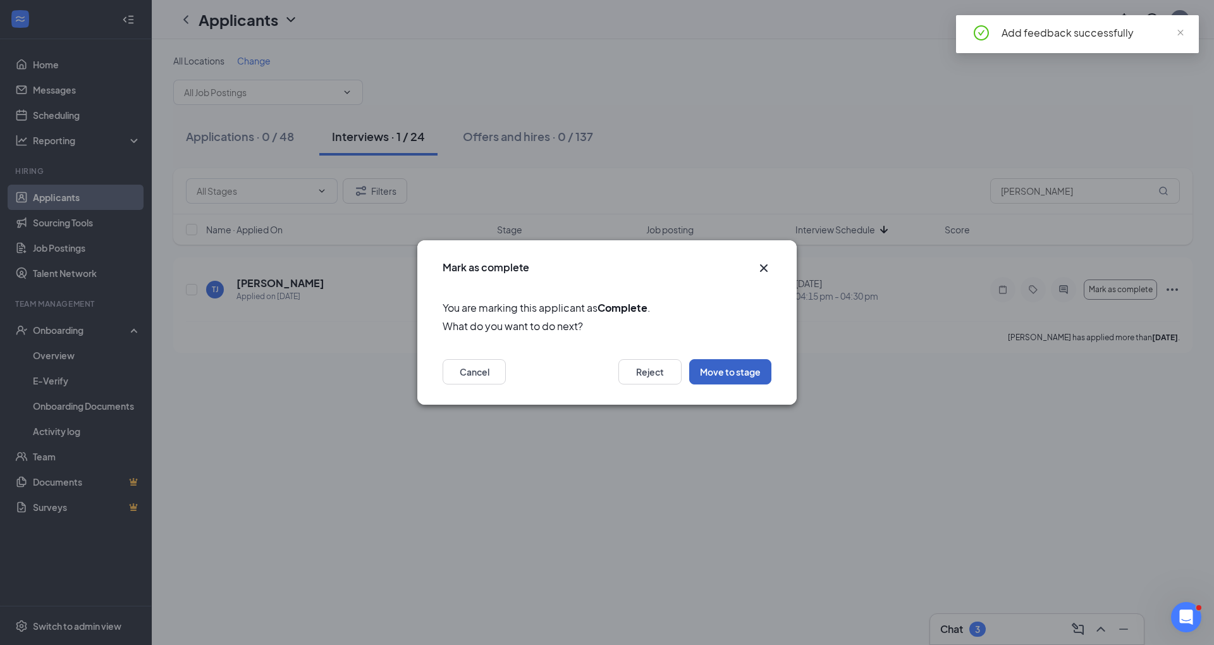
click at [756, 381] on button "Move to stage" at bounding box center [730, 371] width 82 height 25
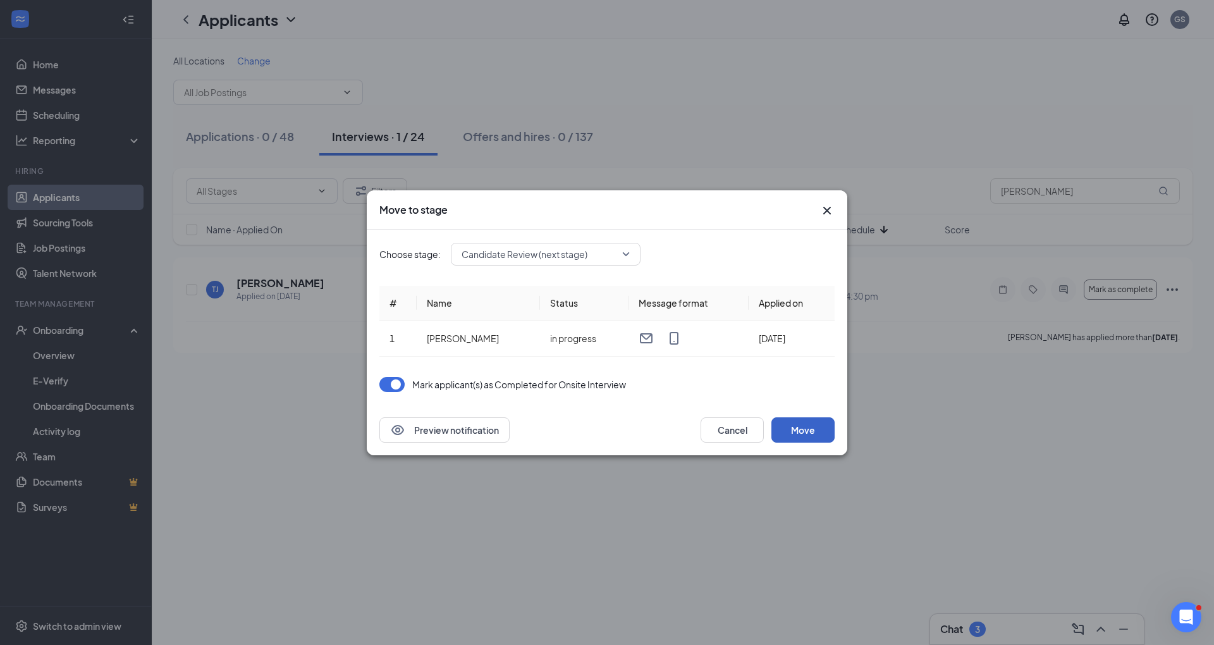
click at [808, 441] on button "Move" at bounding box center [802, 429] width 63 height 25
